Goal: Information Seeking & Learning: Learn about a topic

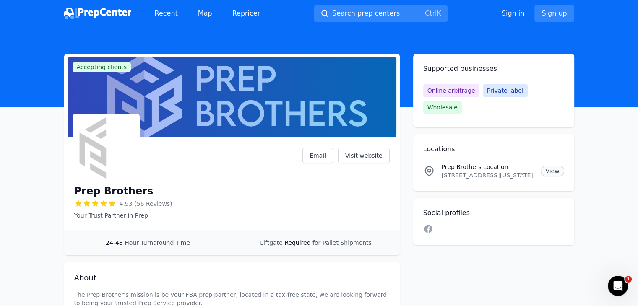
click at [554, 166] on link "View" at bounding box center [552, 171] width 23 height 11
click at [378, 15] on span "Search prep centers" at bounding box center [366, 13] width 68 height 10
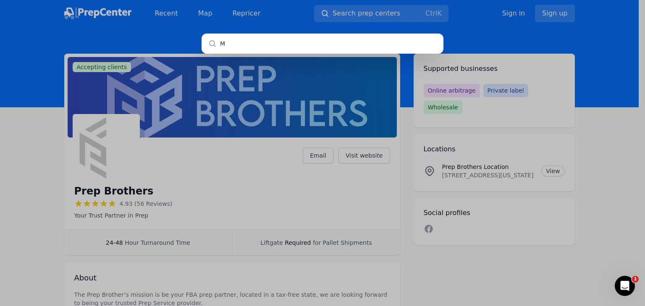
type input "MN"
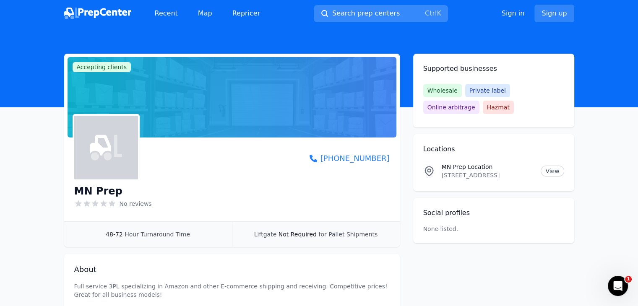
click at [336, 15] on span "Search prep centers" at bounding box center [366, 13] width 68 height 10
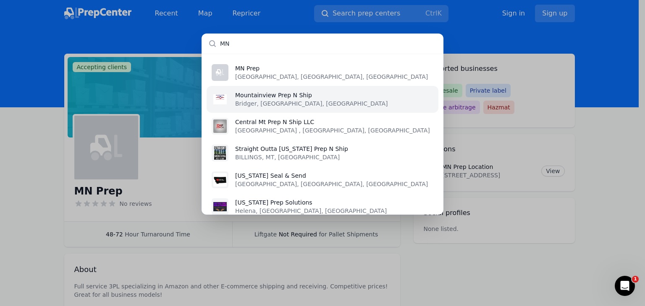
type input "MN"
click at [268, 101] on p "Bridger, [GEOGRAPHIC_DATA], [GEOGRAPHIC_DATA]" at bounding box center [311, 103] width 153 height 8
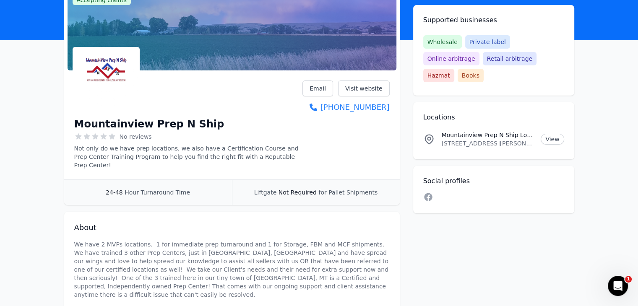
scroll to position [65, 0]
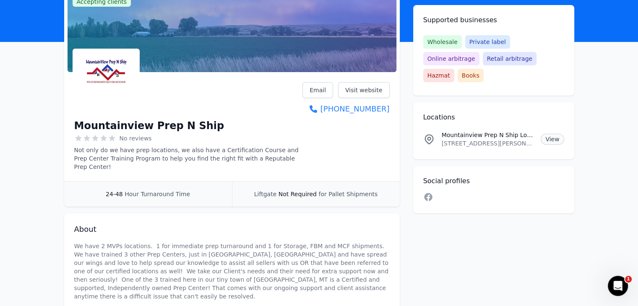
click at [554, 134] on link "View" at bounding box center [552, 139] width 23 height 11
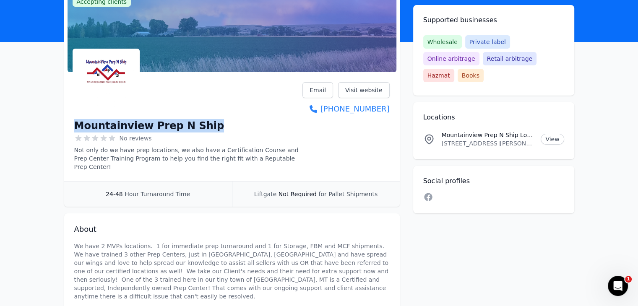
drag, startPoint x: 76, startPoint y: 125, endPoint x: 217, endPoint y: 123, distance: 140.6
click at [217, 123] on div "Mountainview Prep N Ship" at bounding box center [188, 125] width 229 height 13
copy h1 "Mountainview Prep N Ship"
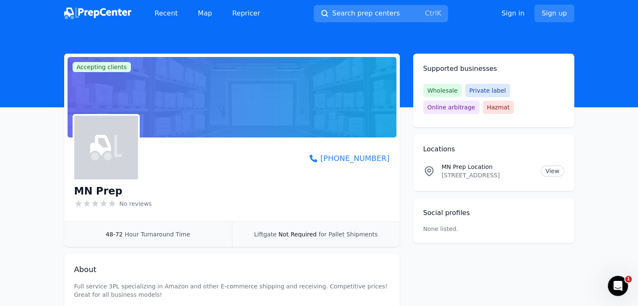
click at [387, 8] on span "Search prep centers" at bounding box center [366, 13] width 68 height 10
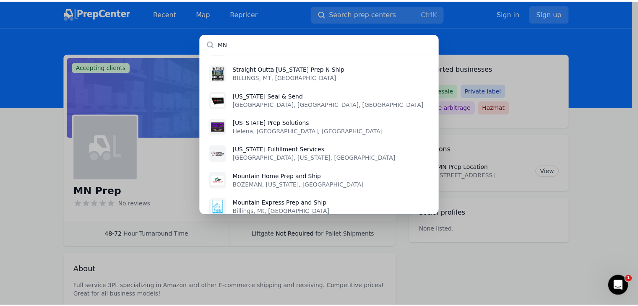
scroll to position [81, 0]
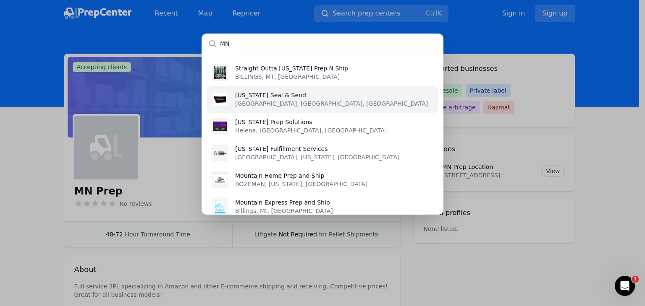
type input "MN"
click at [274, 101] on p "[GEOGRAPHIC_DATA], [GEOGRAPHIC_DATA], [GEOGRAPHIC_DATA]" at bounding box center [331, 103] width 193 height 8
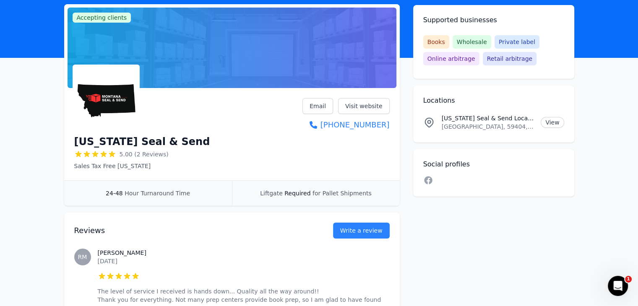
scroll to position [59, 0]
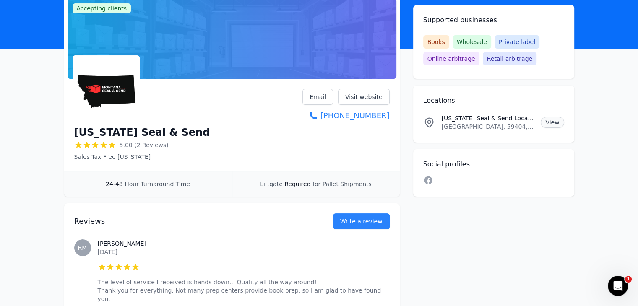
click at [549, 121] on link "View" at bounding box center [552, 122] width 23 height 11
drag, startPoint x: 73, startPoint y: 132, endPoint x: 193, endPoint y: 128, distance: 120.1
click at [193, 128] on div "[US_STATE] Seal & Send 5.00 (2 Reviews) Sales Tax Free [US_STATE] Email Visit w…" at bounding box center [232, 126] width 336 height 89
copy h1 "[US_STATE] Seal & Send"
click at [549, 123] on link "View" at bounding box center [552, 122] width 23 height 11
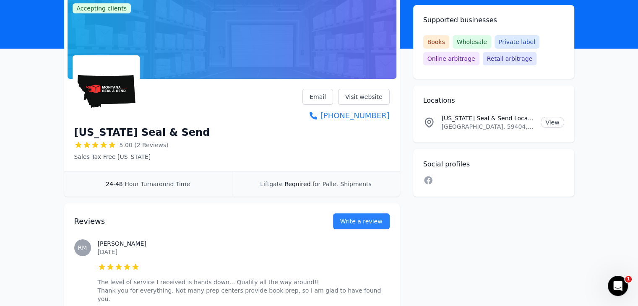
click at [254, 125] on div "[US_STATE] Seal & Send 5.00 (2 Reviews) Sales Tax Free [US_STATE] Email Visit w…" at bounding box center [232, 125] width 316 height 72
click at [549, 122] on link "View" at bounding box center [552, 122] width 23 height 11
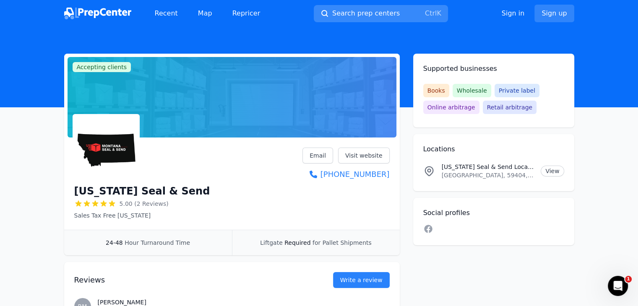
click at [386, 8] on button "Search prep centers Ctrl K" at bounding box center [381, 13] width 134 height 17
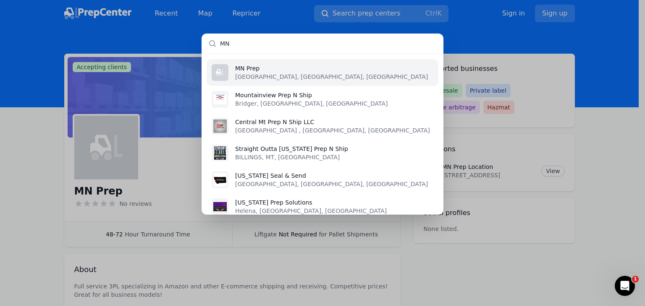
type input "M"
